Goal: Download file/media

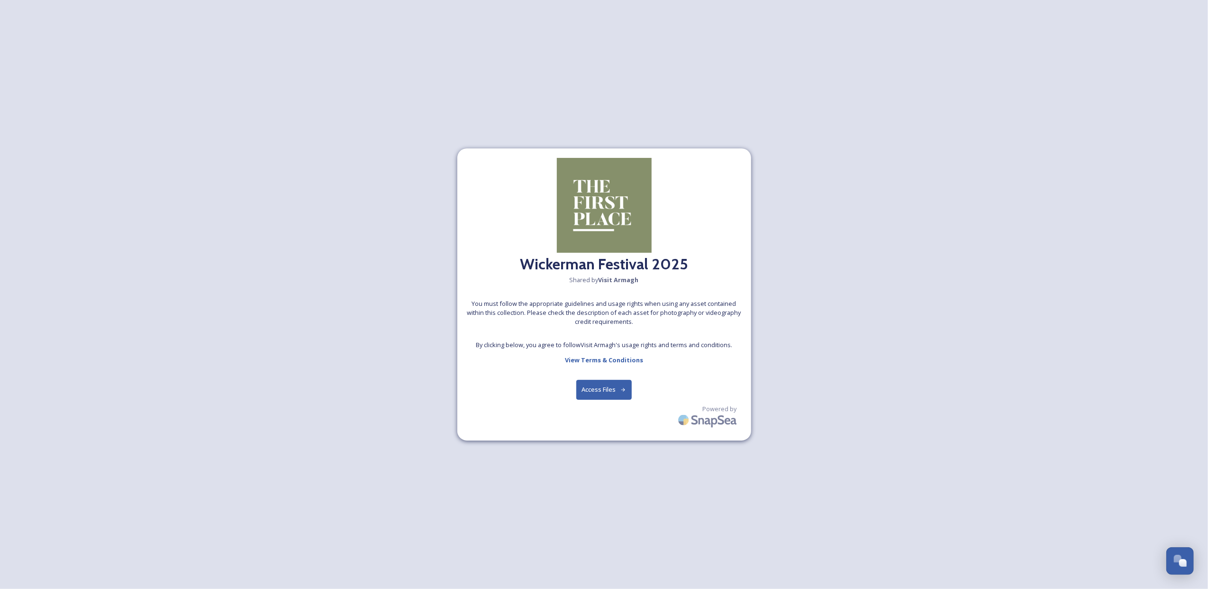
click at [603, 386] on button "Access Files" at bounding box center [603, 389] width 55 height 19
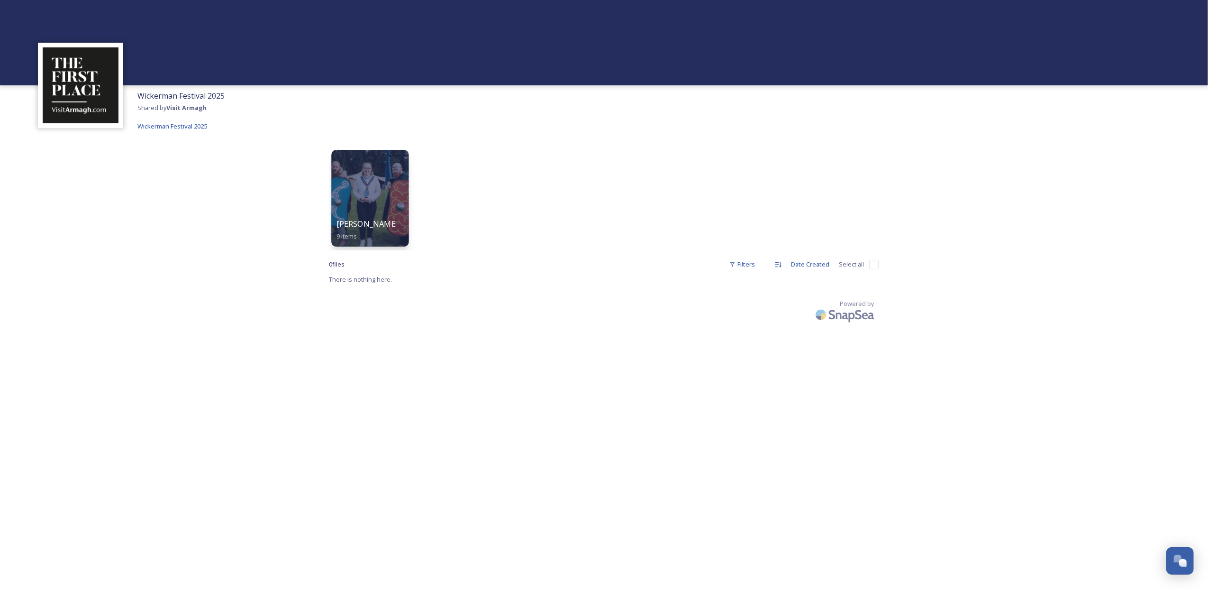
click at [376, 189] on div at bounding box center [369, 198] width 77 height 97
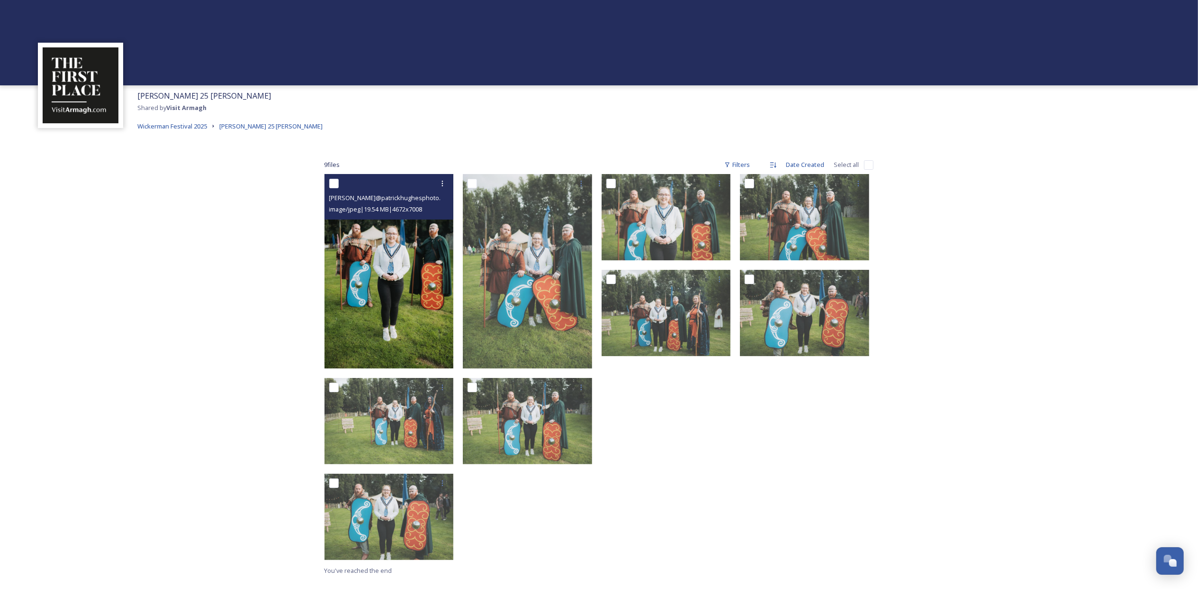
click at [391, 292] on img at bounding box center [389, 271] width 129 height 194
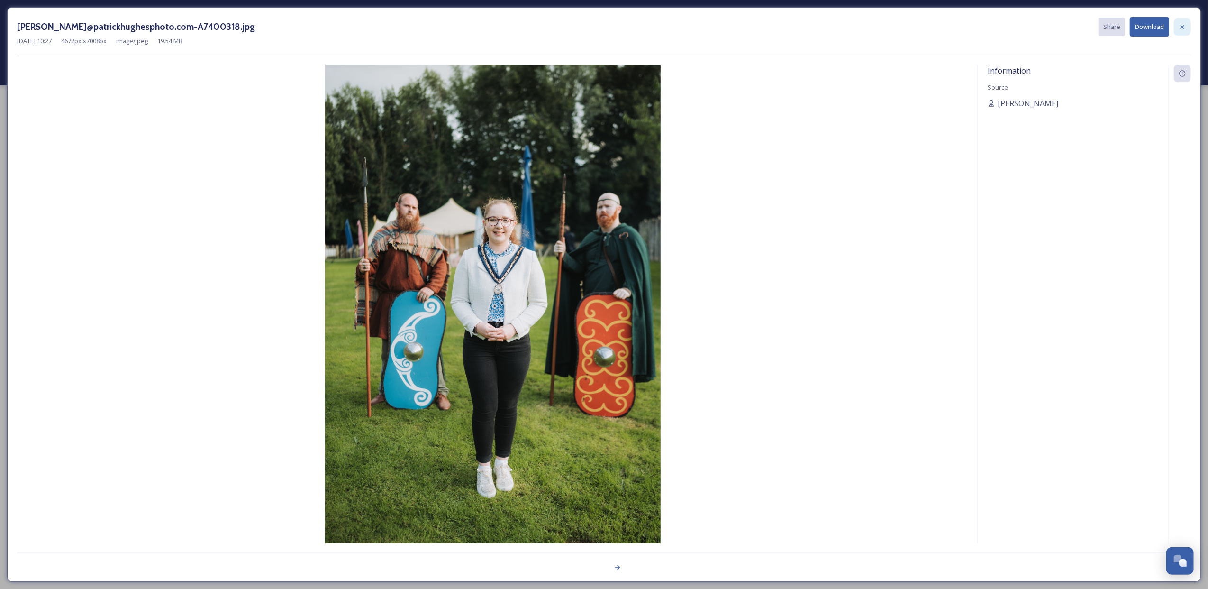
click at [1180, 26] on icon at bounding box center [1183, 27] width 8 height 8
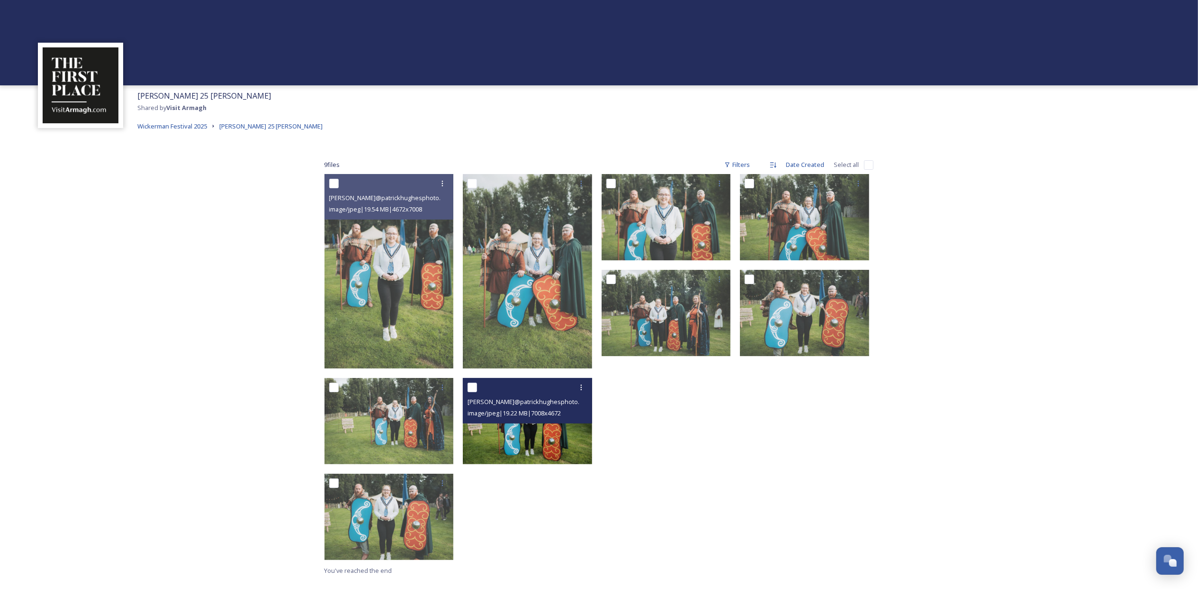
click at [533, 445] on img at bounding box center [527, 421] width 129 height 86
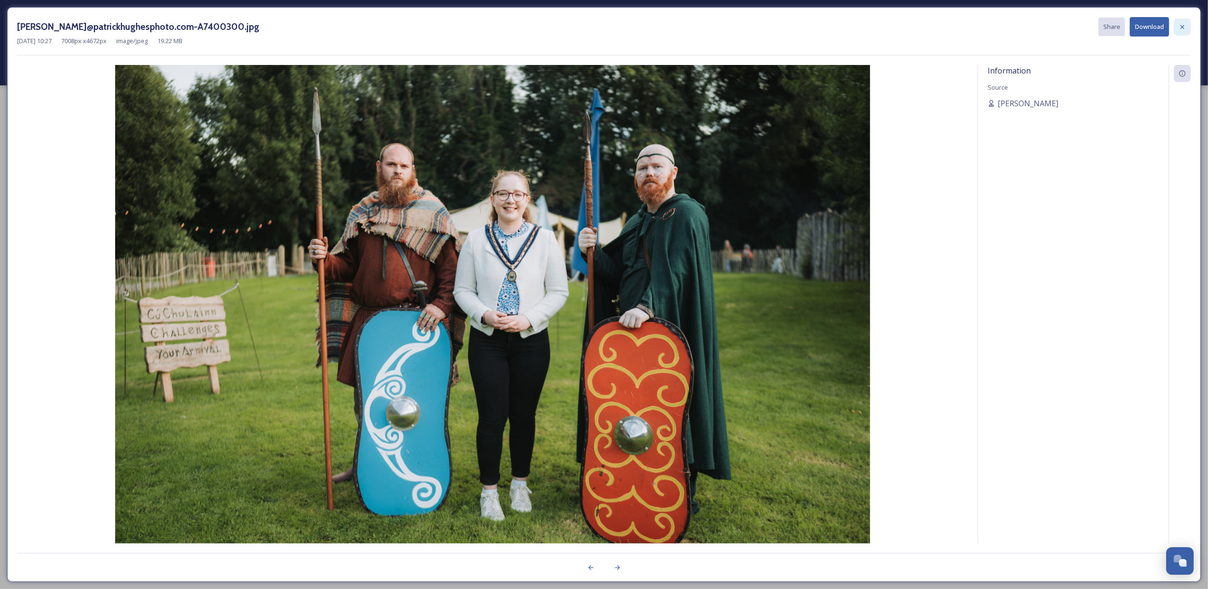
click at [1181, 23] on icon at bounding box center [1183, 27] width 8 height 8
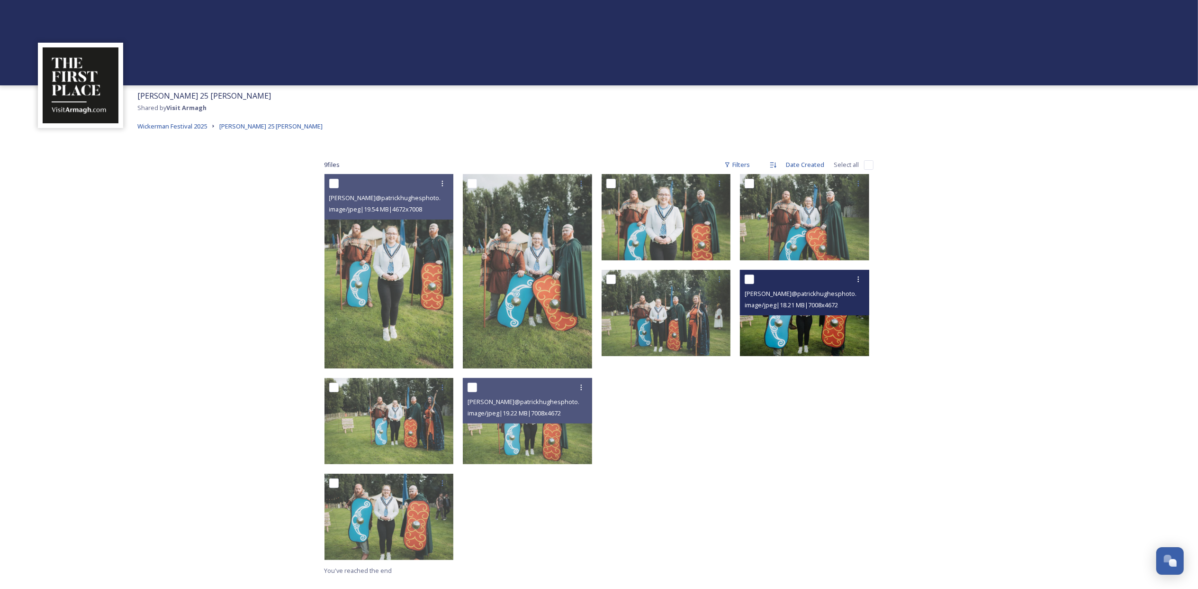
click at [787, 309] on span "image/jpeg | 18.21 MB | 7008 x 4672" at bounding box center [791, 304] width 93 height 9
click at [793, 327] on img at bounding box center [804, 313] width 129 height 86
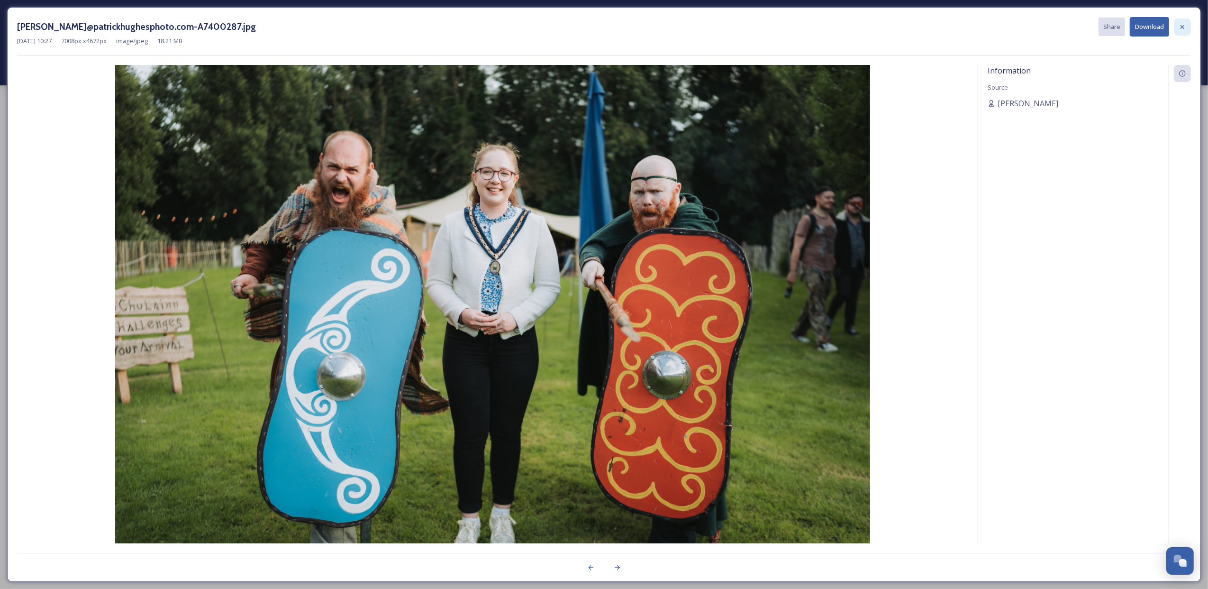
click at [1185, 23] on icon at bounding box center [1183, 27] width 8 height 8
